Goal: Find specific page/section: Find specific page/section

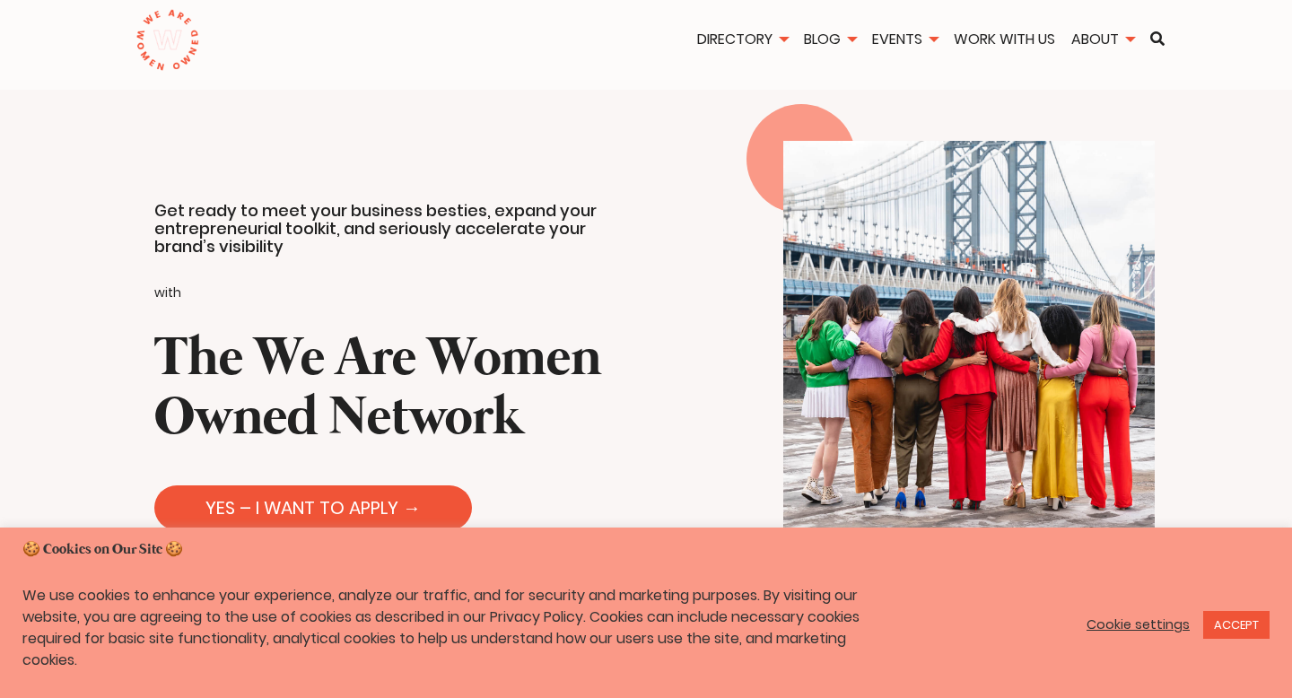
click at [162, 61] on img at bounding box center [168, 40] width 64 height 63
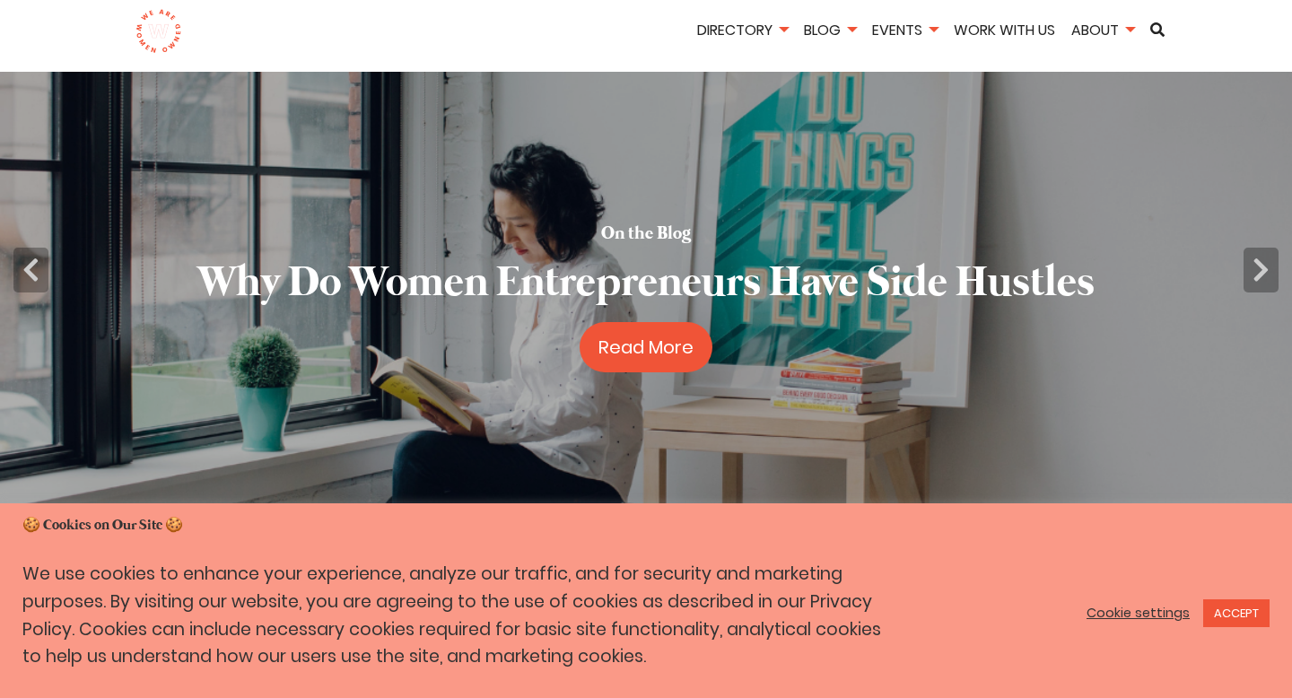
scroll to position [66, 0]
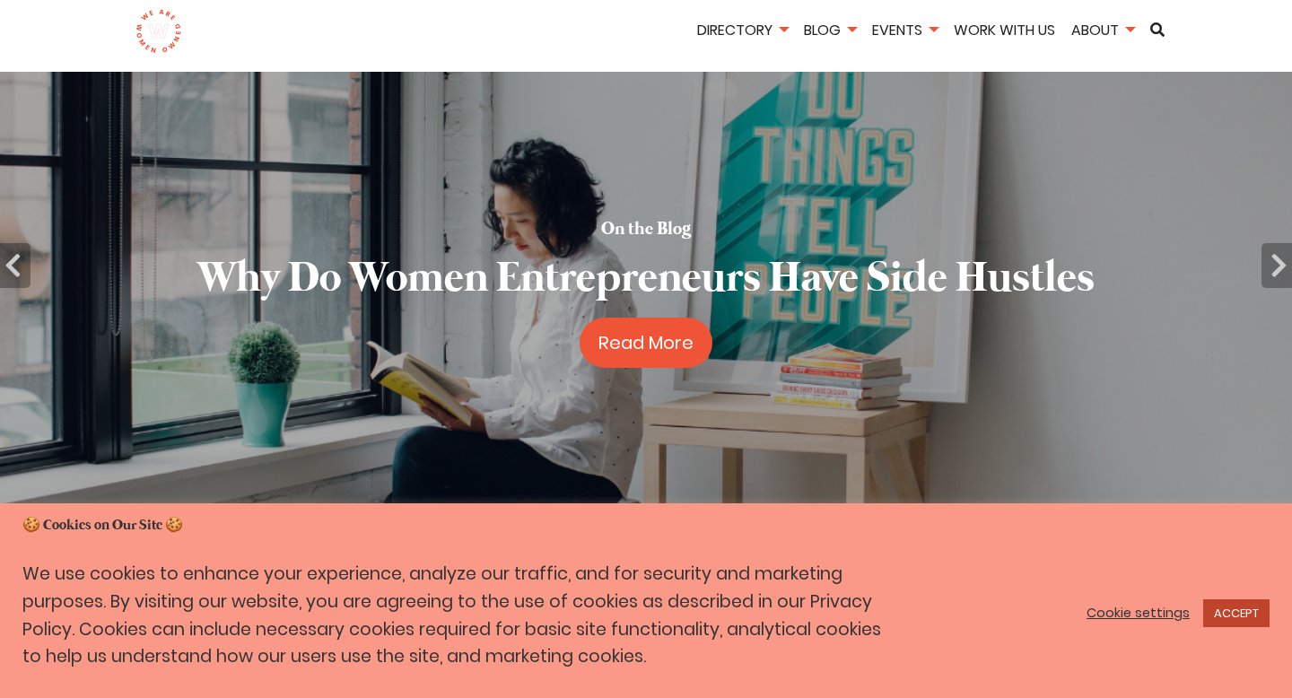
click at [1231, 608] on link "ACCEPT" at bounding box center [1236, 613] width 66 height 28
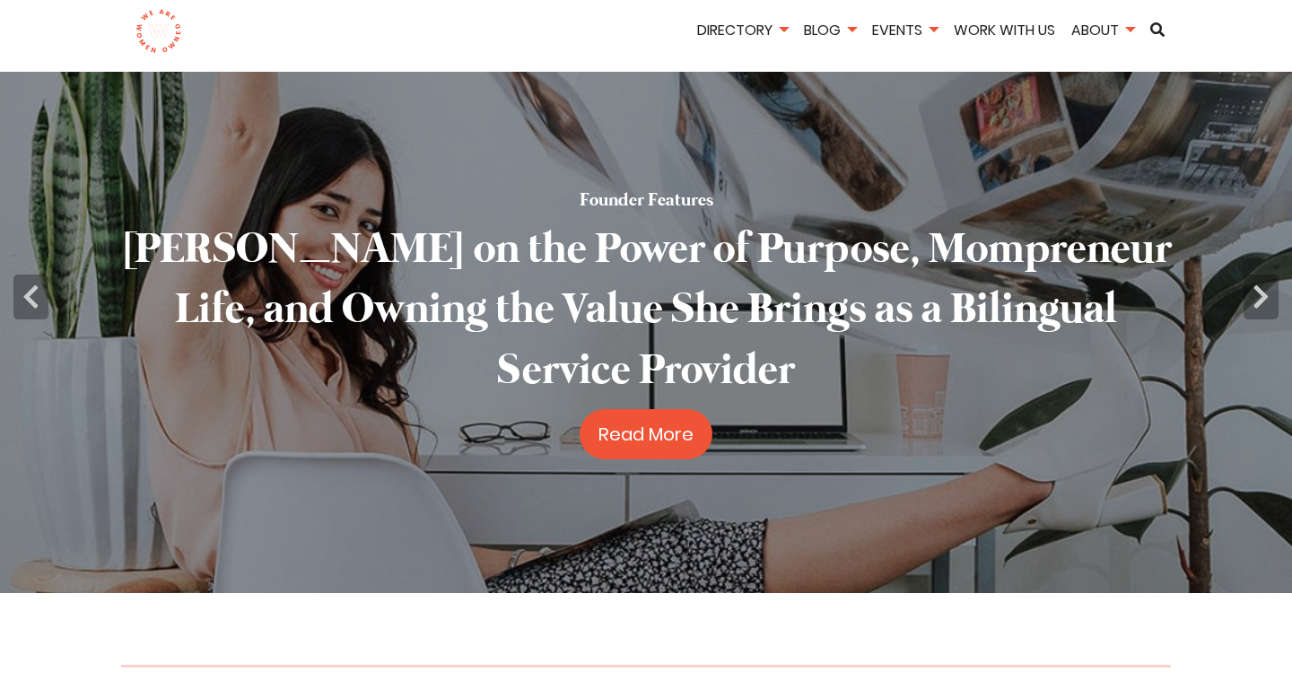
scroll to position [0, 0]
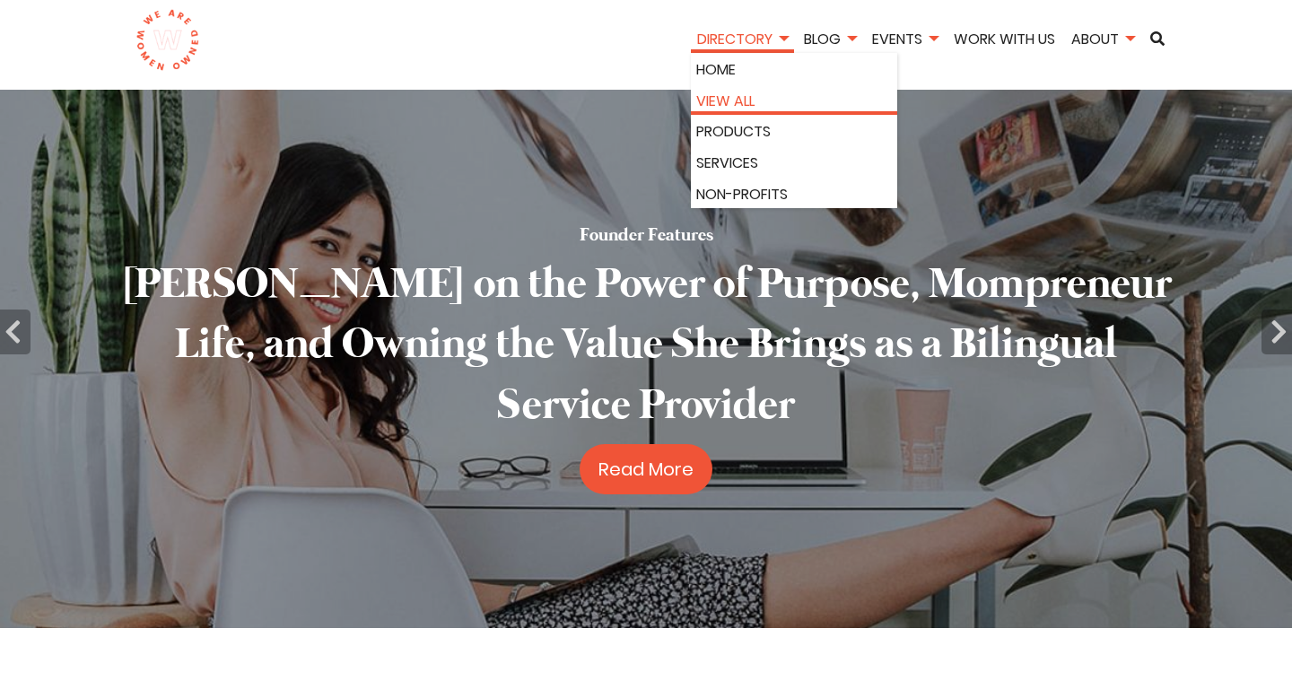
click at [752, 92] on link "View All" at bounding box center [794, 101] width 196 height 23
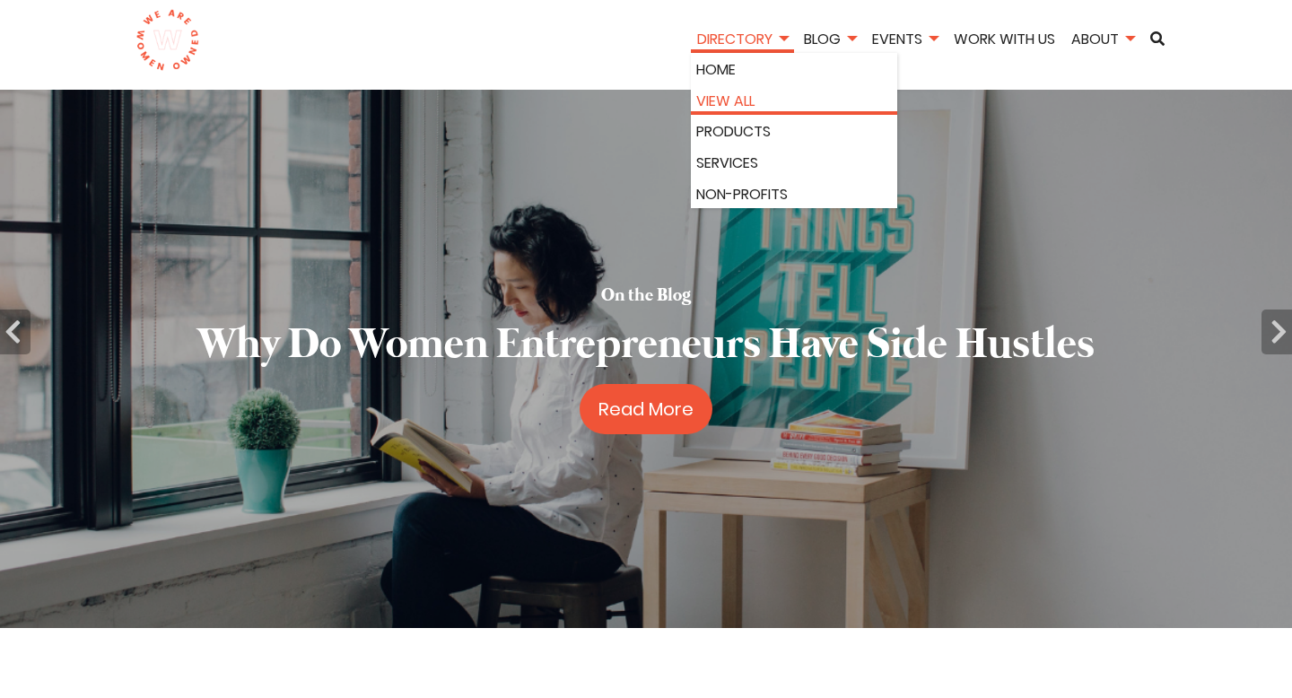
click at [764, 95] on link "View All" at bounding box center [794, 101] width 196 height 23
